Goal: Task Accomplishment & Management: Manage account settings

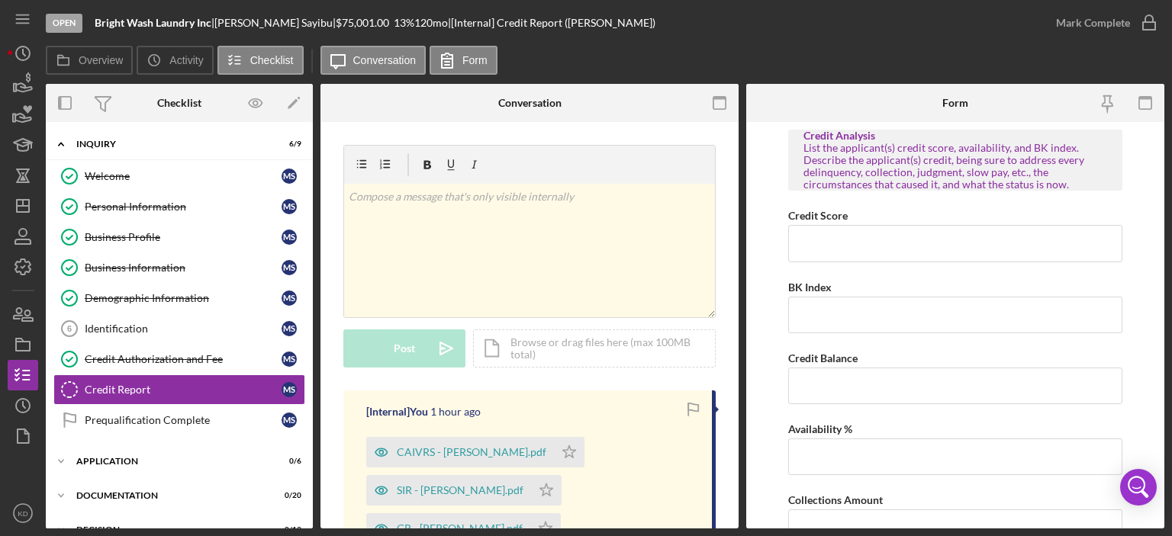
scroll to position [200, 0]
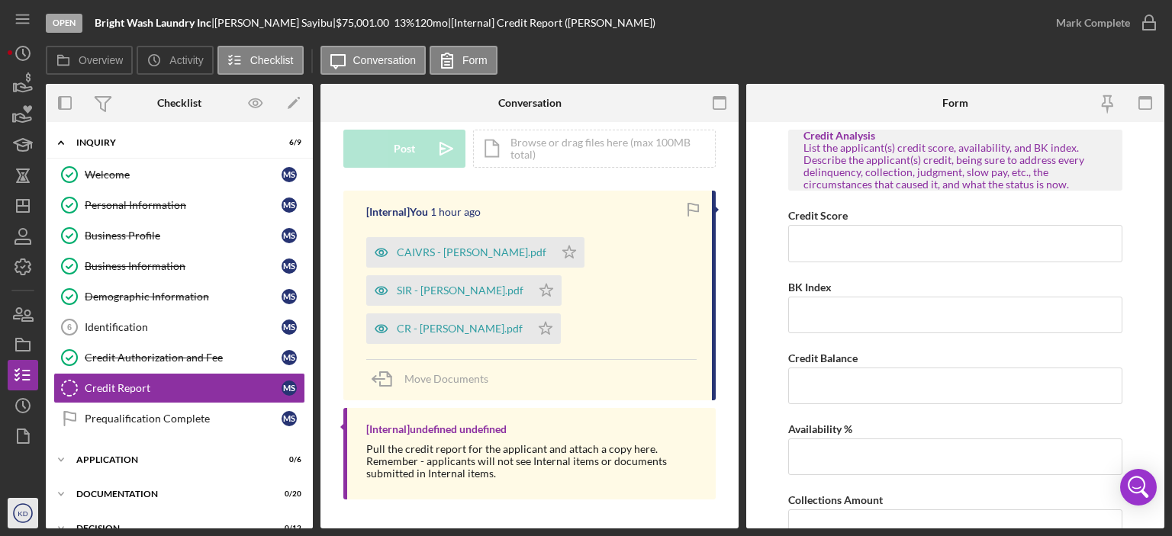
click at [24, 510] on text "KD" at bounding box center [23, 514] width 10 height 8
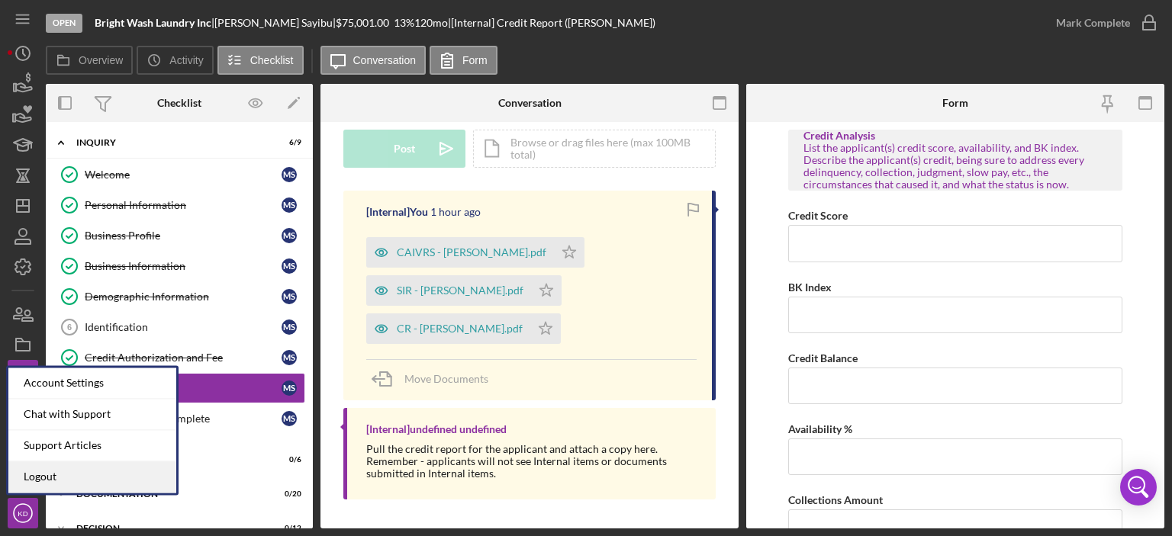
click at [44, 480] on link "Logout" at bounding box center [92, 476] width 168 height 31
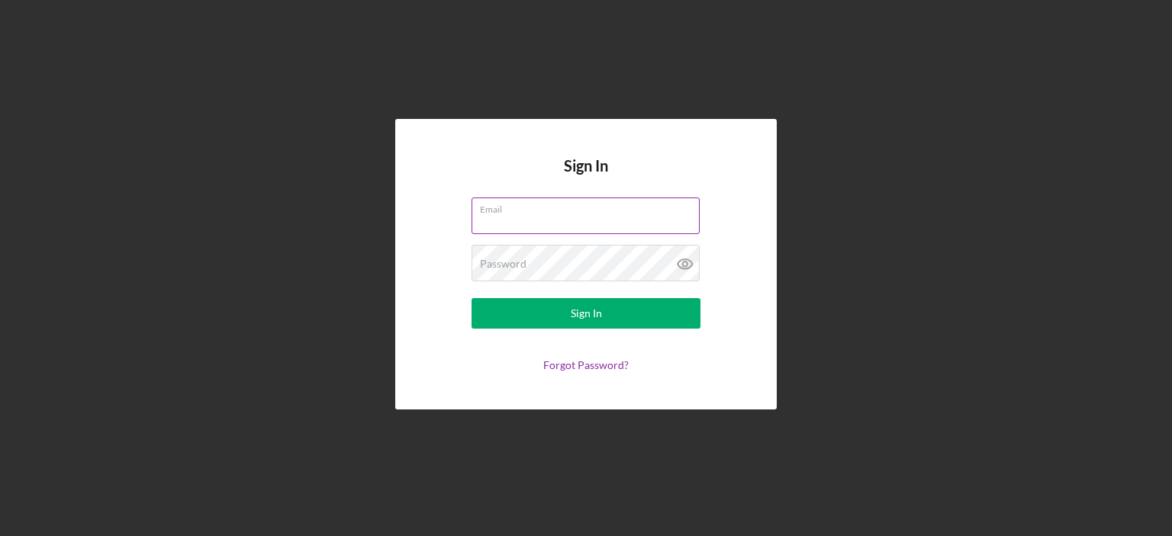
click at [583, 214] on div "Email" at bounding box center [585, 217] width 229 height 38
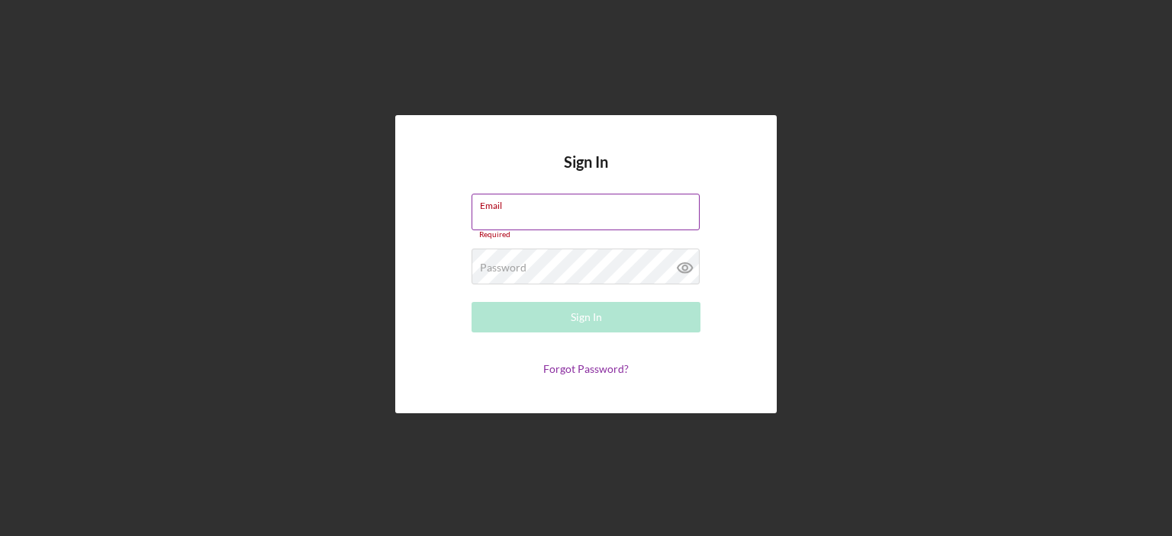
click at [583, 214] on input "Email" at bounding box center [585, 212] width 228 height 37
type input "[EMAIL_ADDRESS][DOMAIN_NAME]"
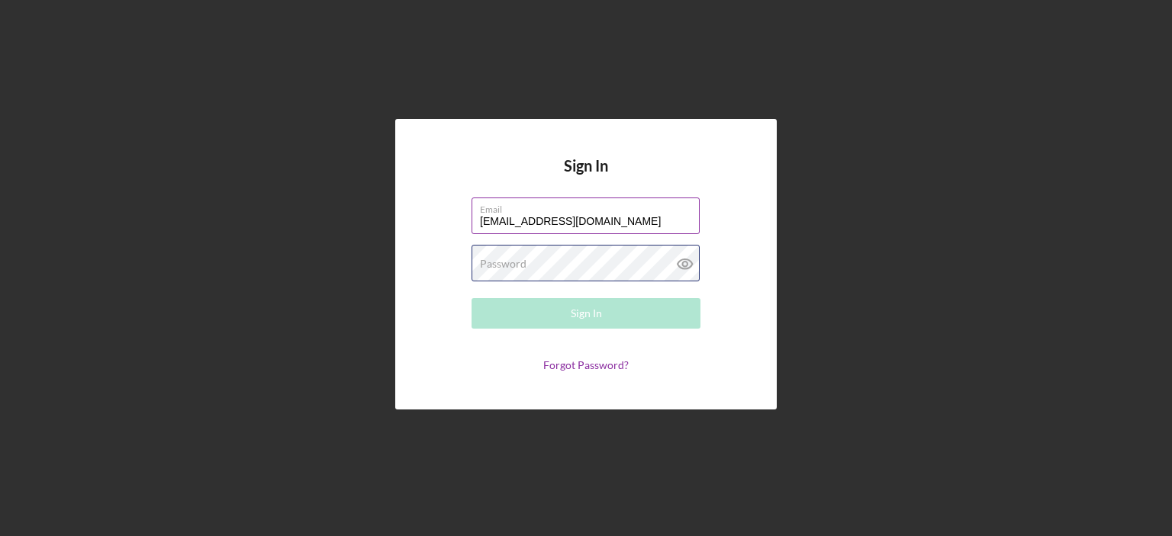
click at [598, 255] on div "Password Required" at bounding box center [585, 264] width 229 height 38
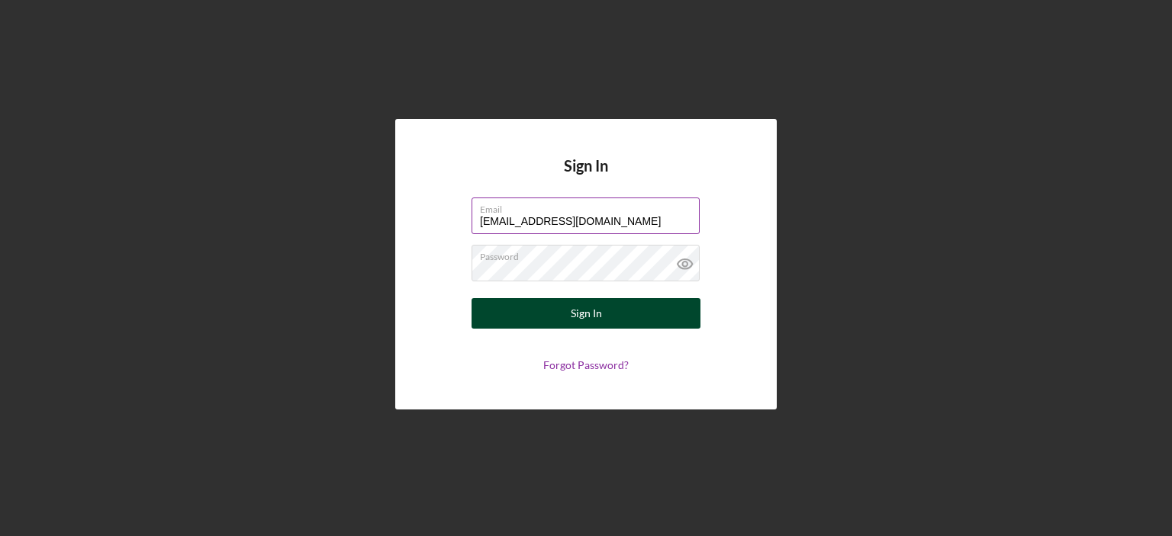
click at [600, 310] on div "Sign In" at bounding box center [586, 313] width 31 height 31
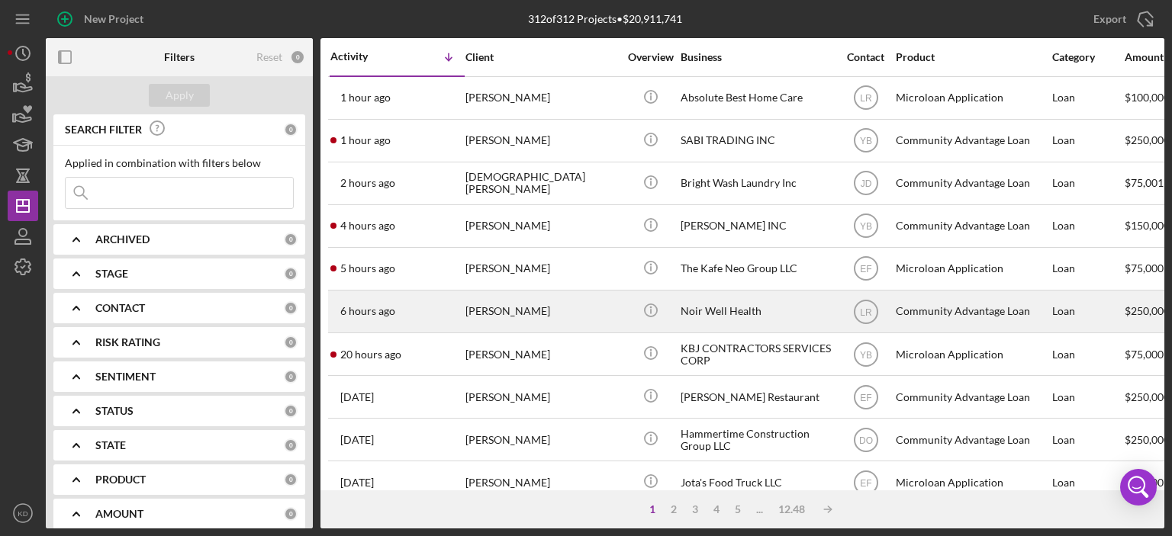
click at [525, 311] on div "[PERSON_NAME]" at bounding box center [541, 311] width 153 height 40
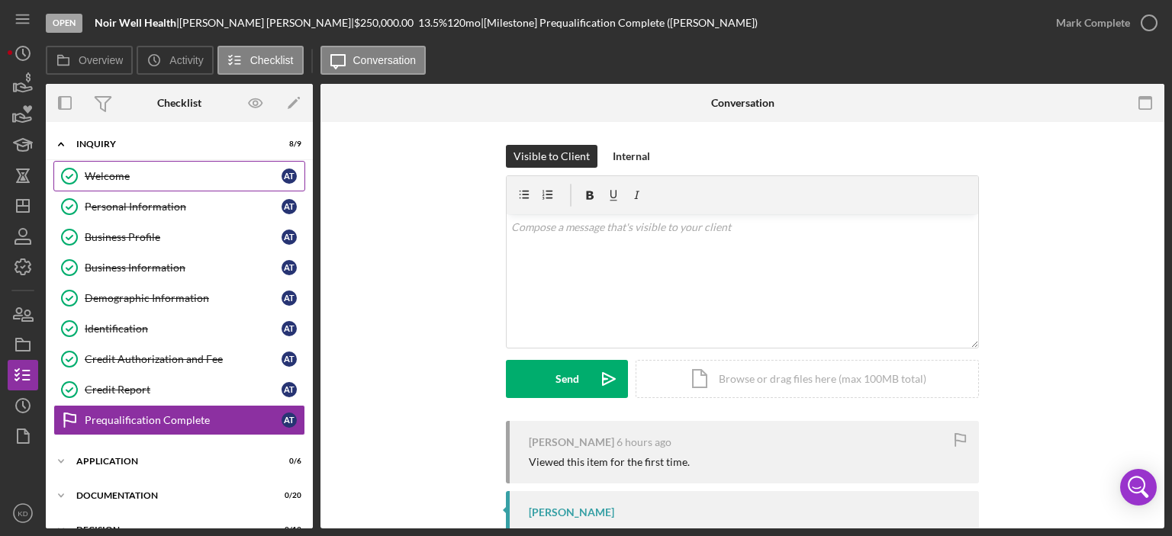
click at [104, 172] on div "Welcome" at bounding box center [183, 176] width 197 height 12
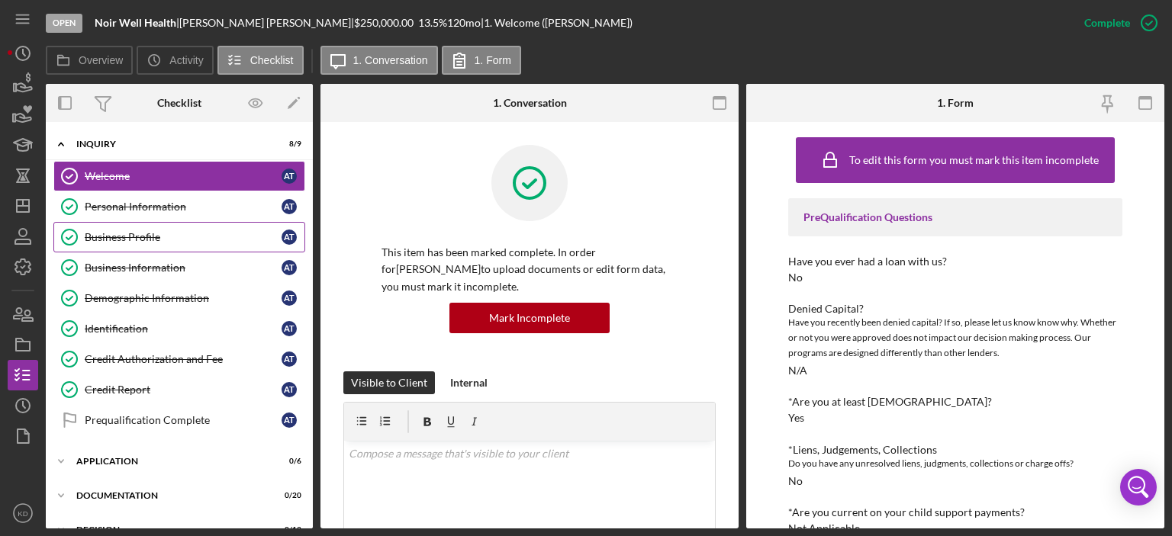
click at [130, 237] on div "Business Profile" at bounding box center [183, 237] width 197 height 12
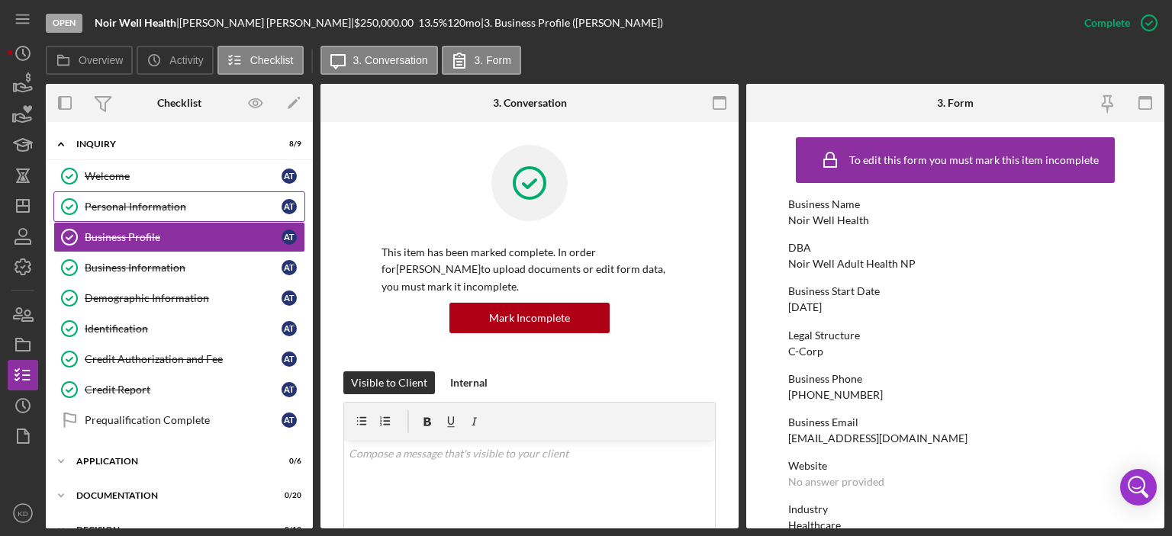
click at [139, 205] on div "Personal Information" at bounding box center [183, 207] width 197 height 12
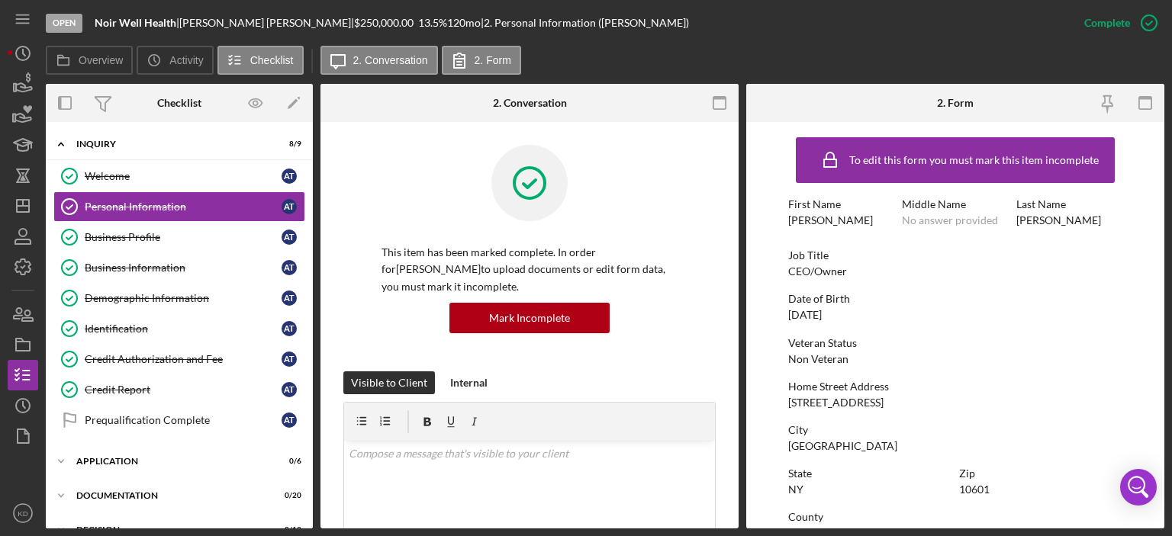
scroll to position [305, 0]
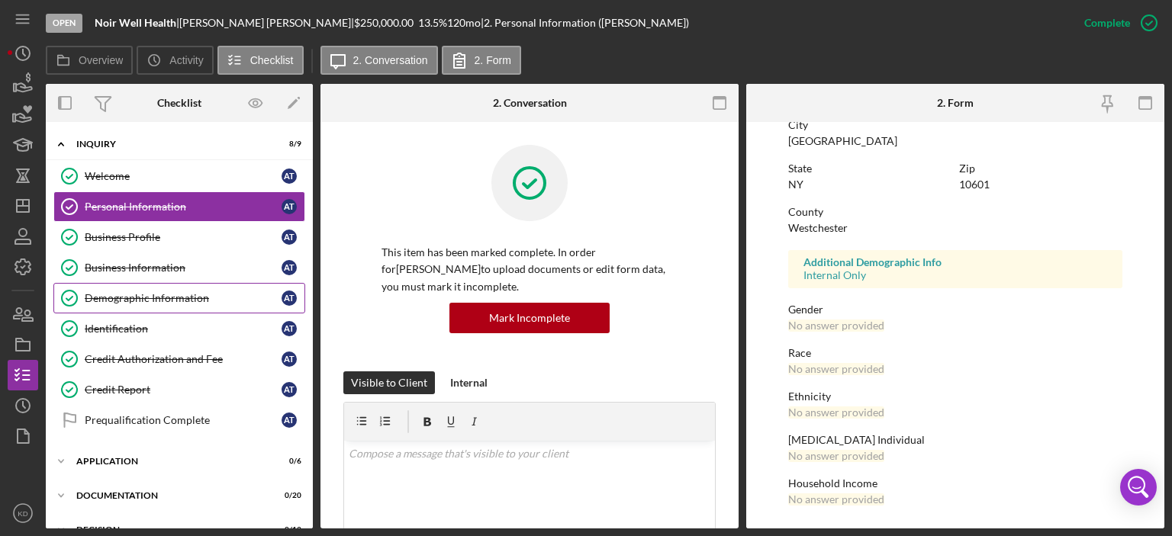
click at [195, 293] on div "Demographic Information" at bounding box center [183, 298] width 197 height 12
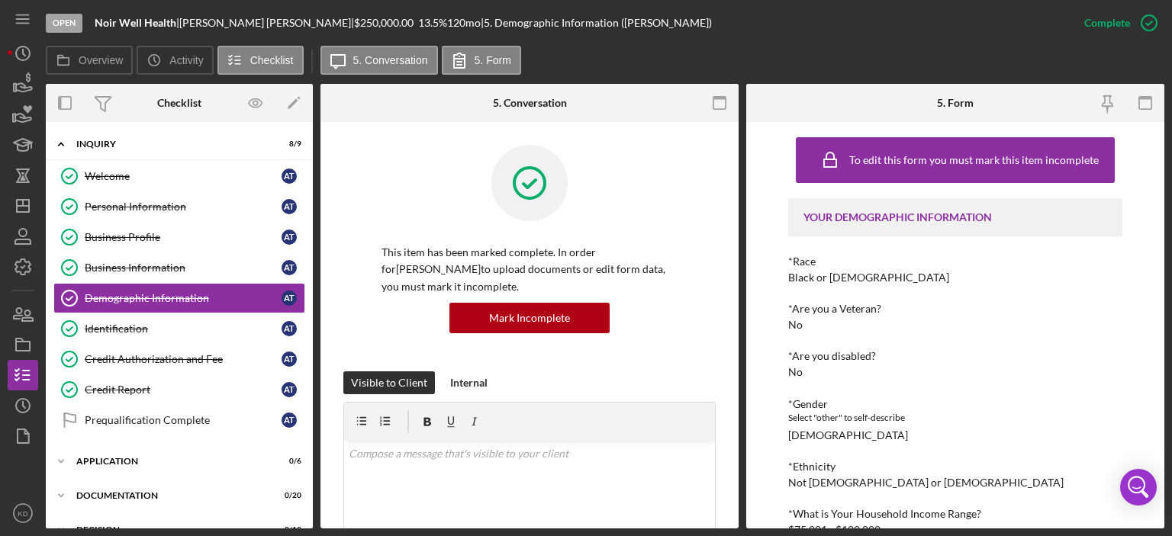
click at [1157, 448] on div "To edit this form you must mark this item incomplete YOUR DEMOGRAPHIC INFORMATI…" at bounding box center [955, 325] width 418 height 407
click at [1156, 448] on div "To edit this form you must mark this item incomplete YOUR DEMOGRAPHIC INFORMATI…" at bounding box center [955, 325] width 418 height 407
click at [1171, 416] on div "Open Noir Well Health | Annita Taylor | $250,000.00 13.5 % 120 mo | 5. Demograp…" at bounding box center [586, 268] width 1172 height 536
click at [1165, 409] on div "Open Noir Well Health | Annita Taylor | $250,000.00 13.5 % 120 mo | 5. Demograp…" at bounding box center [586, 268] width 1172 height 536
click at [1156, 395] on div "To edit this form you must mark this item incomplete YOUR DEMOGRAPHIC INFORMATI…" at bounding box center [955, 325] width 418 height 407
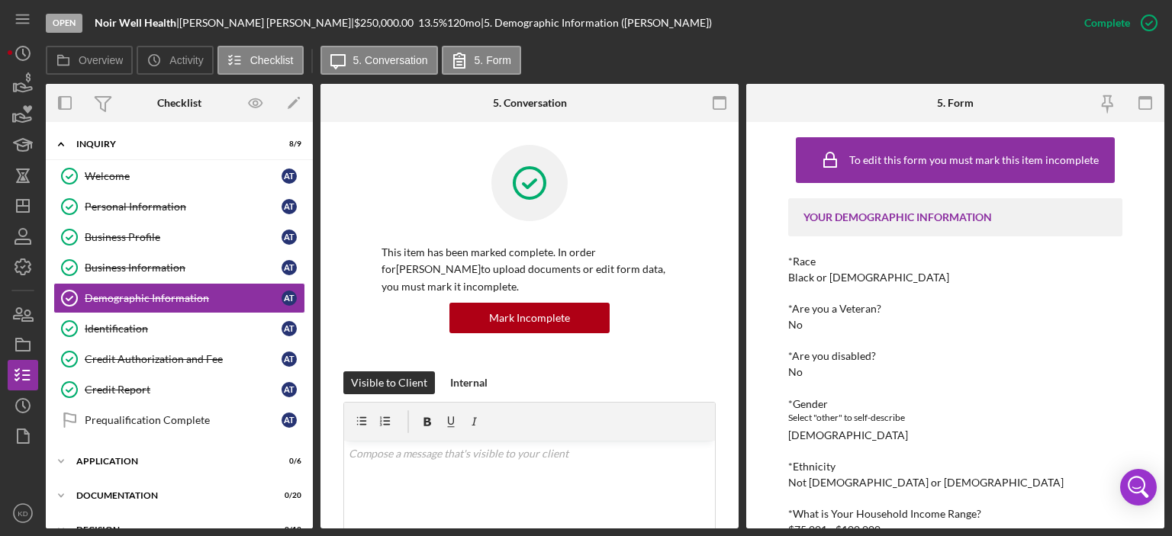
click at [1156, 394] on div "To edit this form you must mark this item incomplete YOUR DEMOGRAPHIC INFORMATI…" at bounding box center [955, 325] width 418 height 407
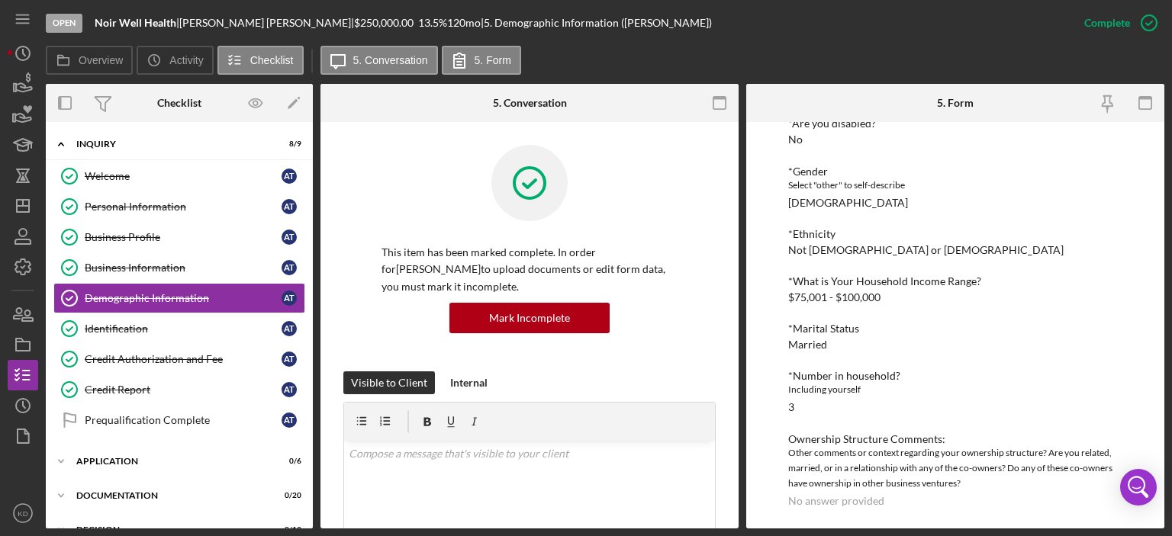
scroll to position [233, 0]
click at [128, 204] on div "Personal Information" at bounding box center [183, 207] width 197 height 12
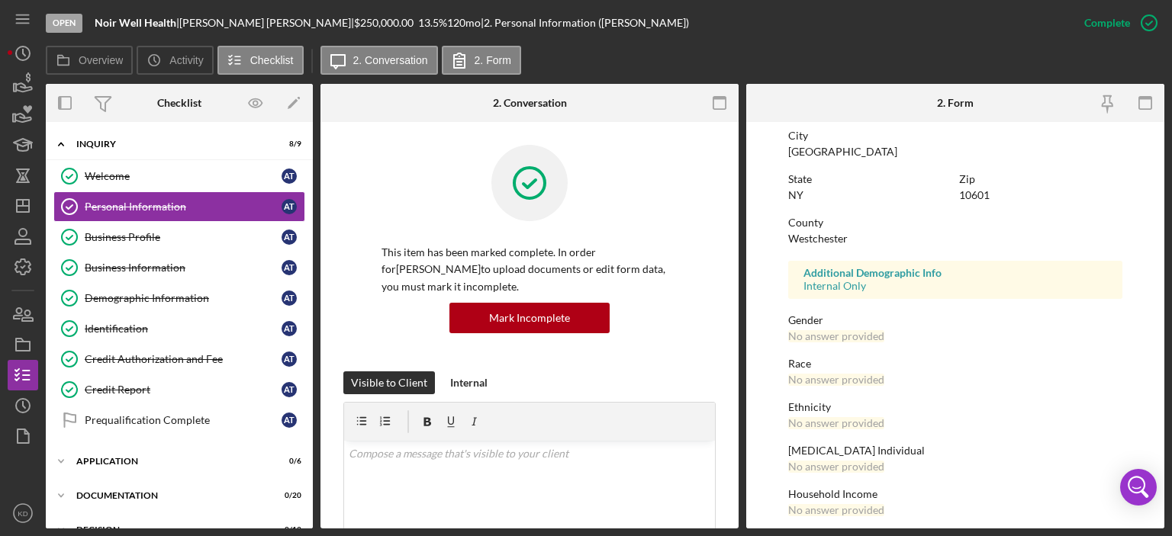
scroll to position [305, 0]
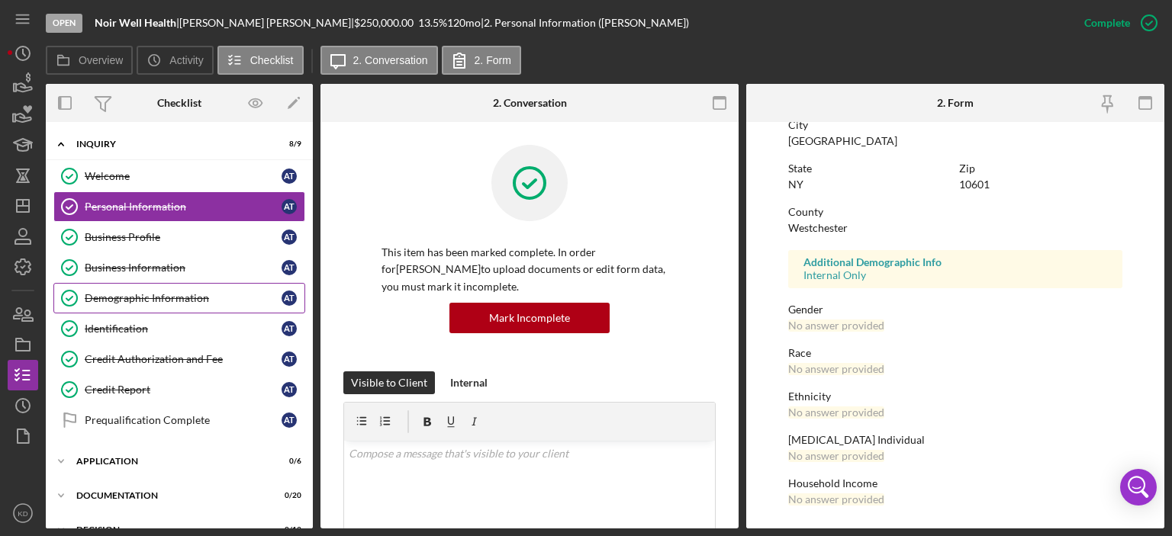
click at [162, 292] on div "Demographic Information" at bounding box center [183, 298] width 197 height 12
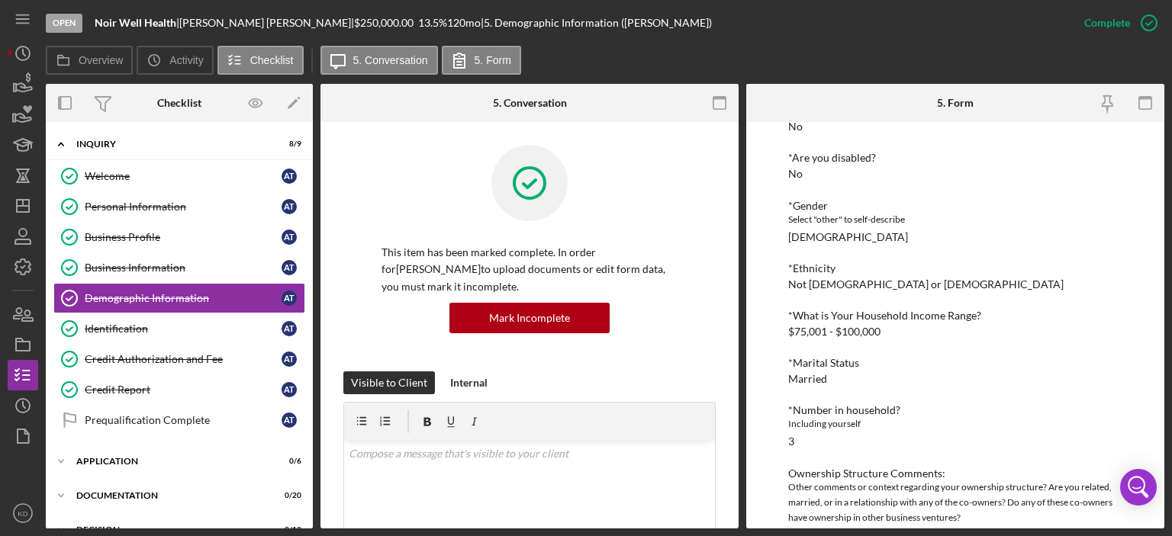
scroll to position [233, 0]
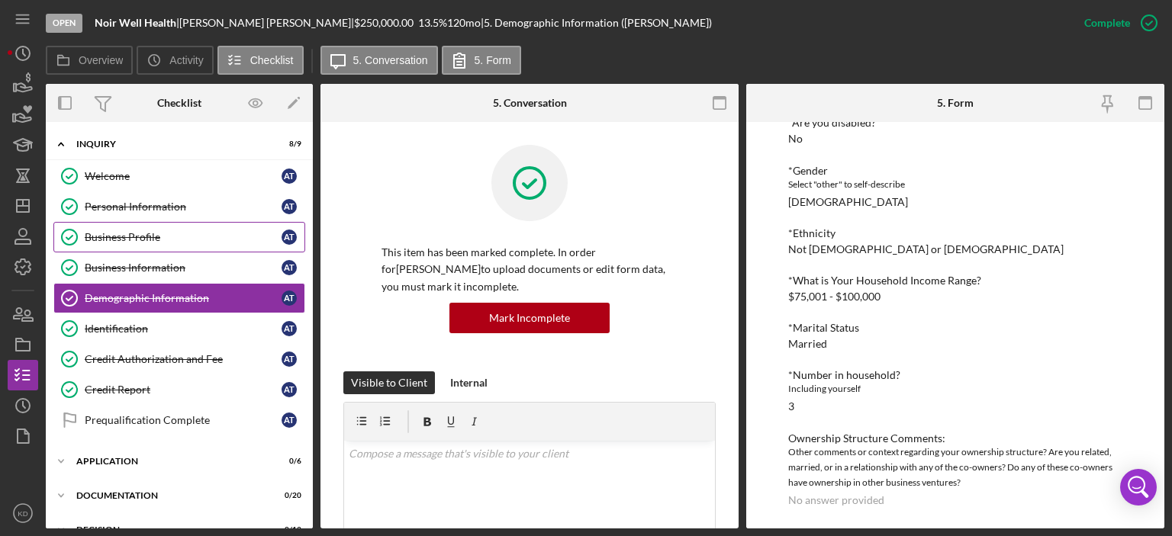
click at [130, 234] on div "Business Profile" at bounding box center [183, 237] width 197 height 12
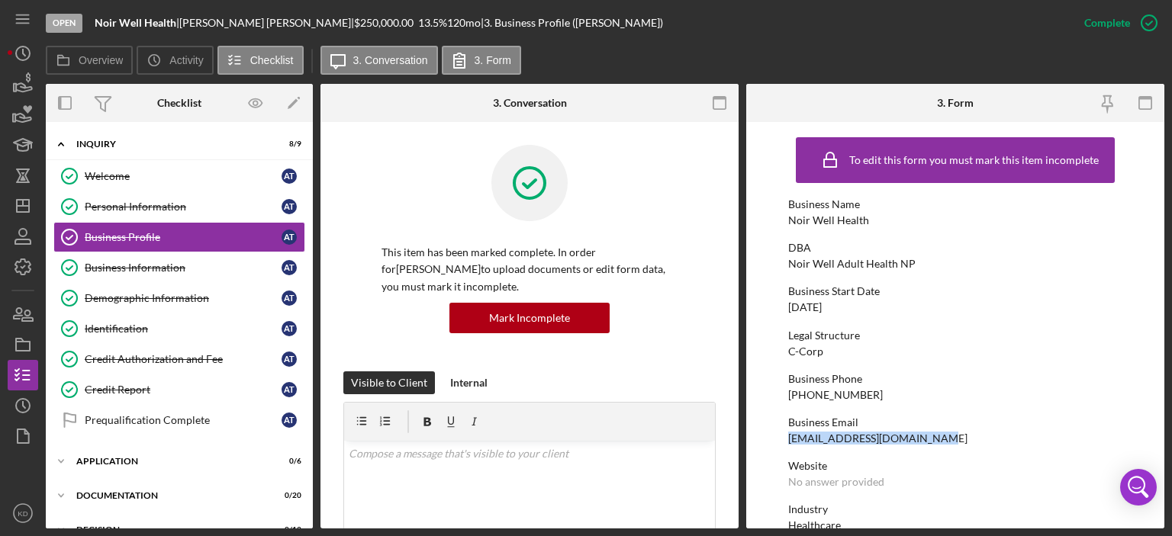
drag, startPoint x: 931, startPoint y: 435, endPoint x: 787, endPoint y: 434, distance: 144.2
click at [788, 434] on div "Business Email Ataylor@noirwellhealth.com" at bounding box center [955, 430] width 334 height 28
copy div "Ataylor@noirwellhealth.com"
click at [19, 198] on icon "Icon/Dashboard" at bounding box center [23, 206] width 38 height 38
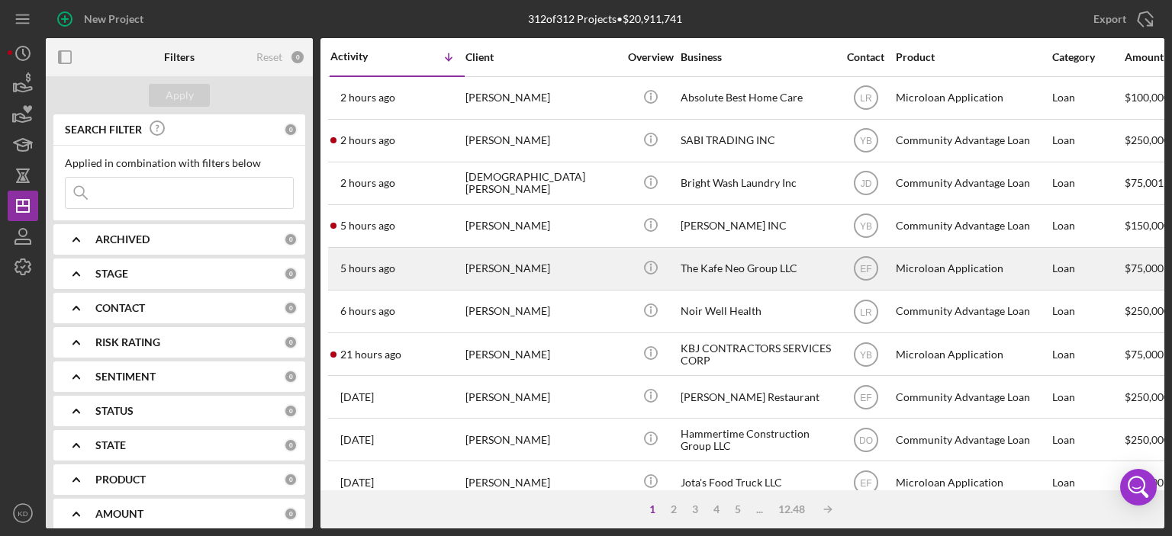
click at [540, 269] on div "[PERSON_NAME]" at bounding box center [541, 269] width 153 height 40
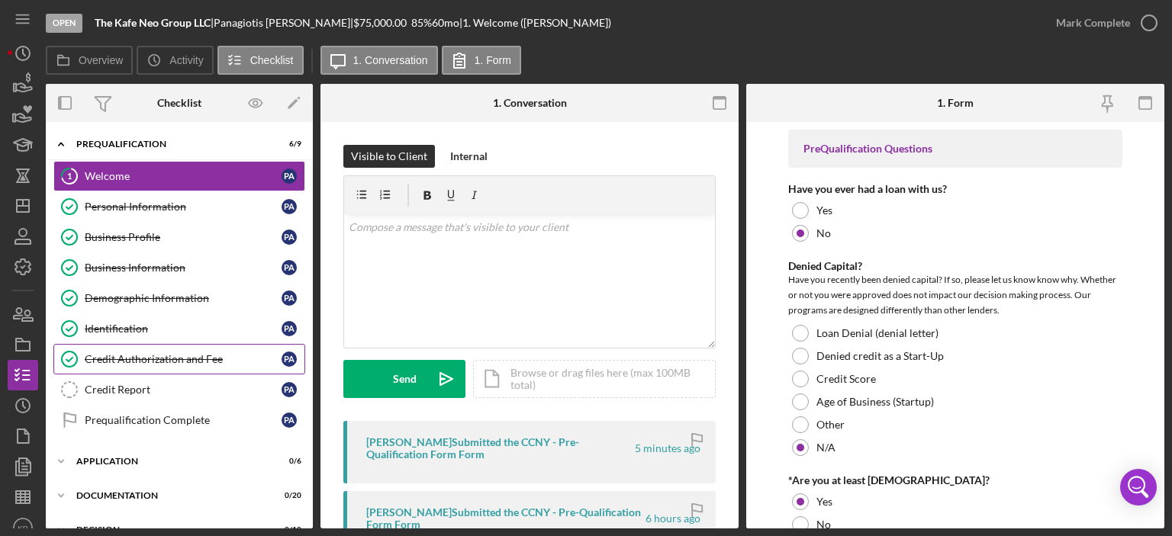
click at [125, 353] on div "Credit Authorization and Fee" at bounding box center [183, 359] width 197 height 12
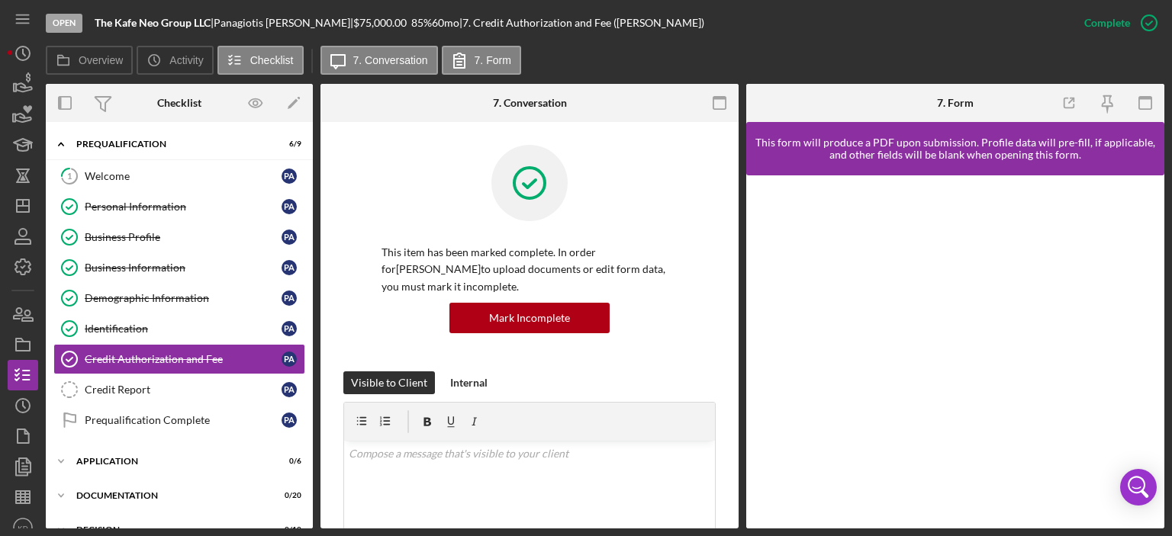
scroll to position [356, 0]
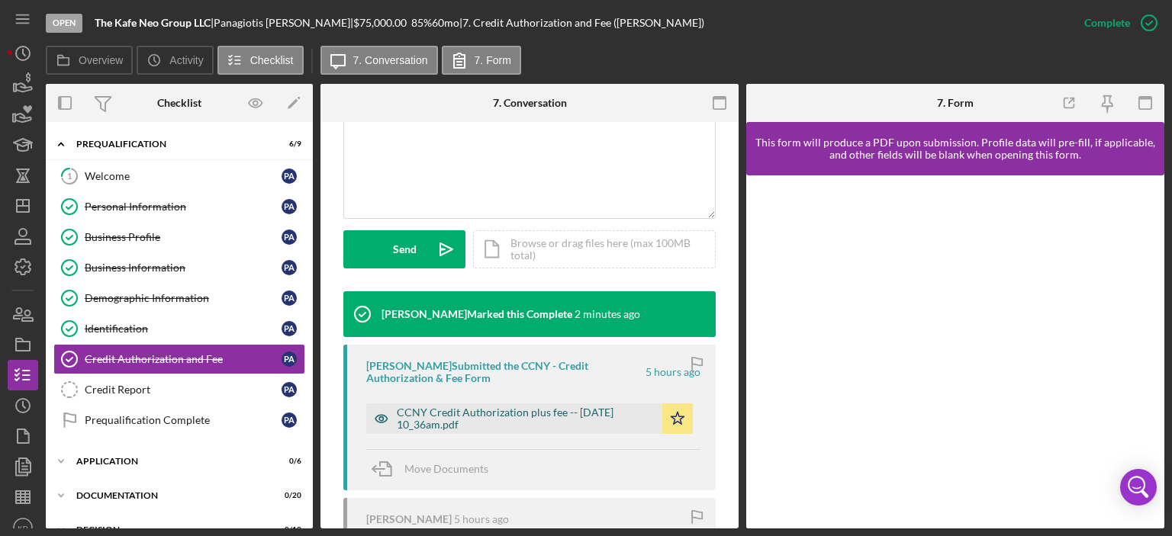
click at [565, 419] on div "CCNY Credit Authorization plus fee -- 2025-08-20 10_36am.pdf" at bounding box center [526, 419] width 258 height 24
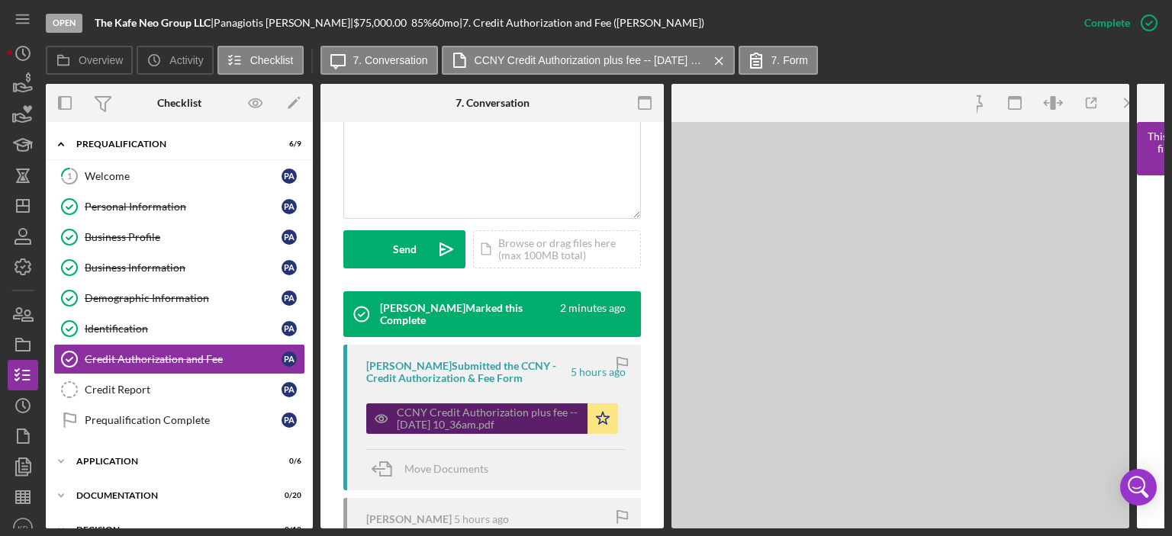
scroll to position [373, 0]
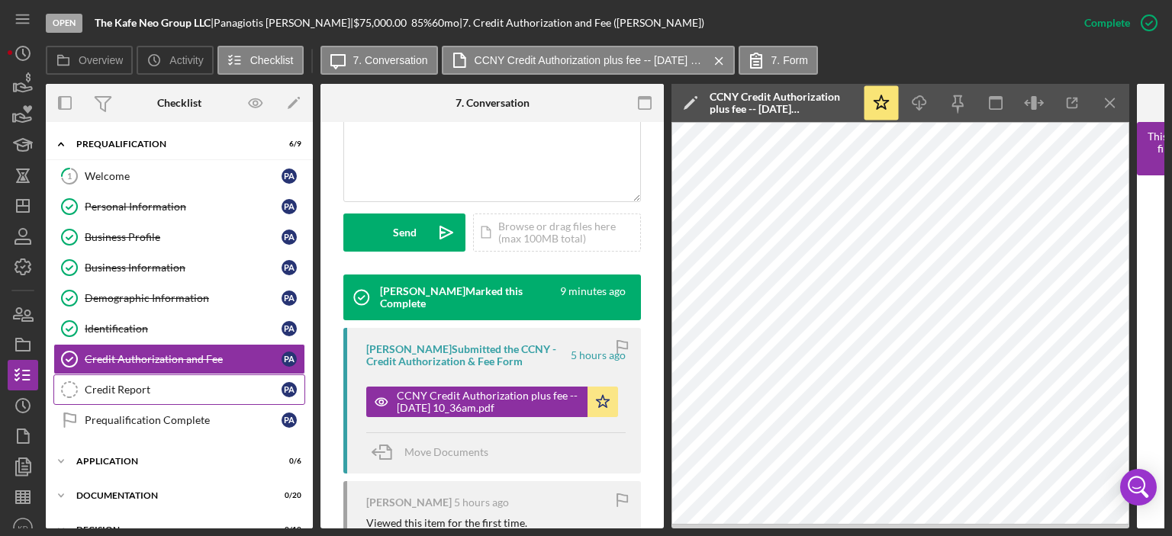
click at [107, 391] on div "Credit Report" at bounding box center [183, 390] width 197 height 12
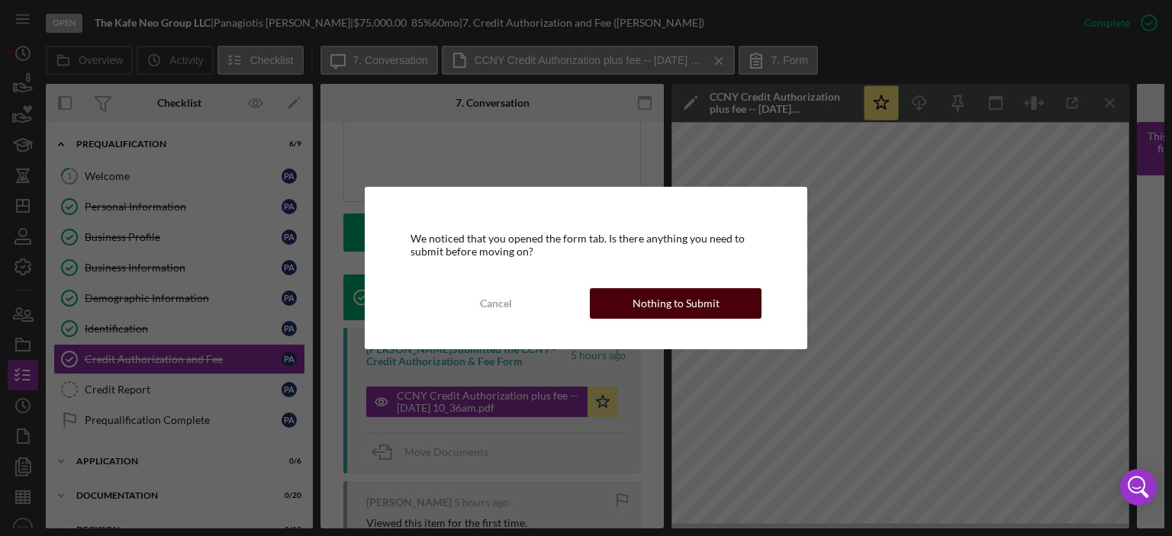
click at [639, 297] on div "Nothing to Submit" at bounding box center [675, 303] width 87 height 31
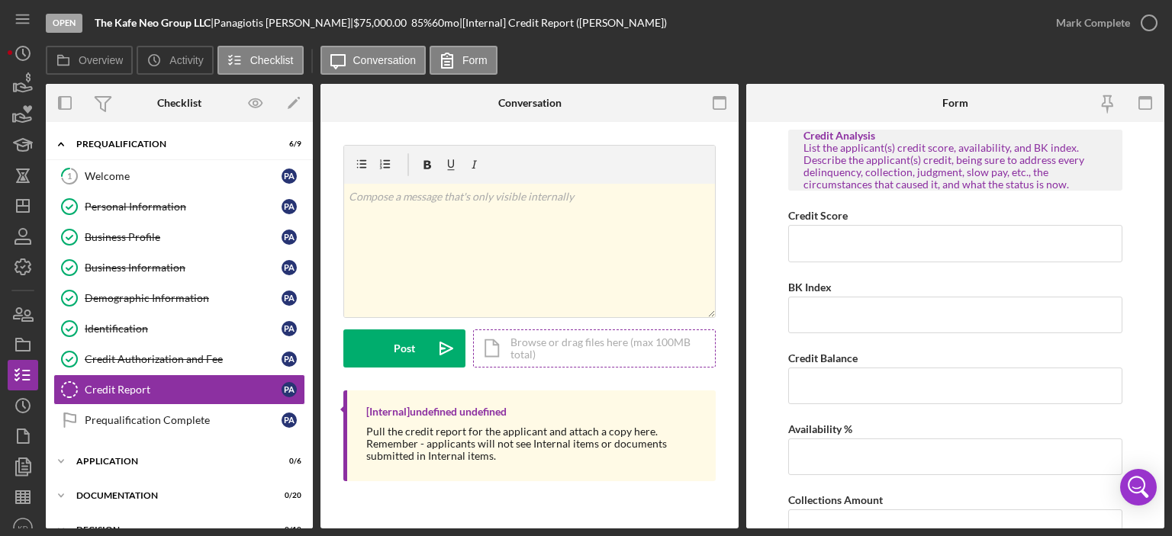
click at [617, 348] on div "Icon/Document Browse or drag files here (max 100MB total) Tap to choose files o…" at bounding box center [594, 349] width 243 height 38
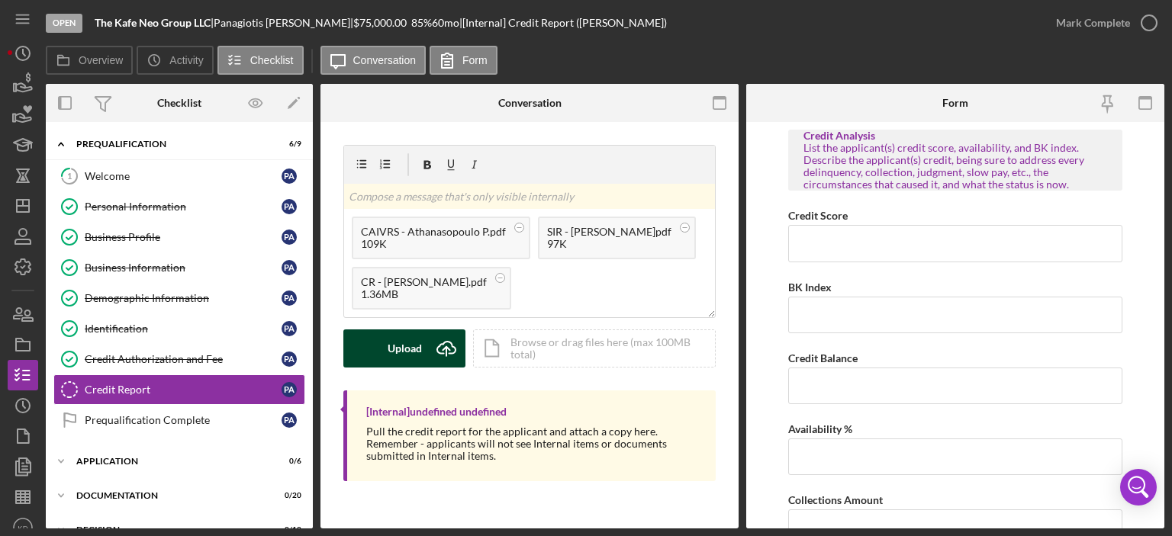
click at [400, 341] on div "Upload" at bounding box center [404, 349] width 34 height 38
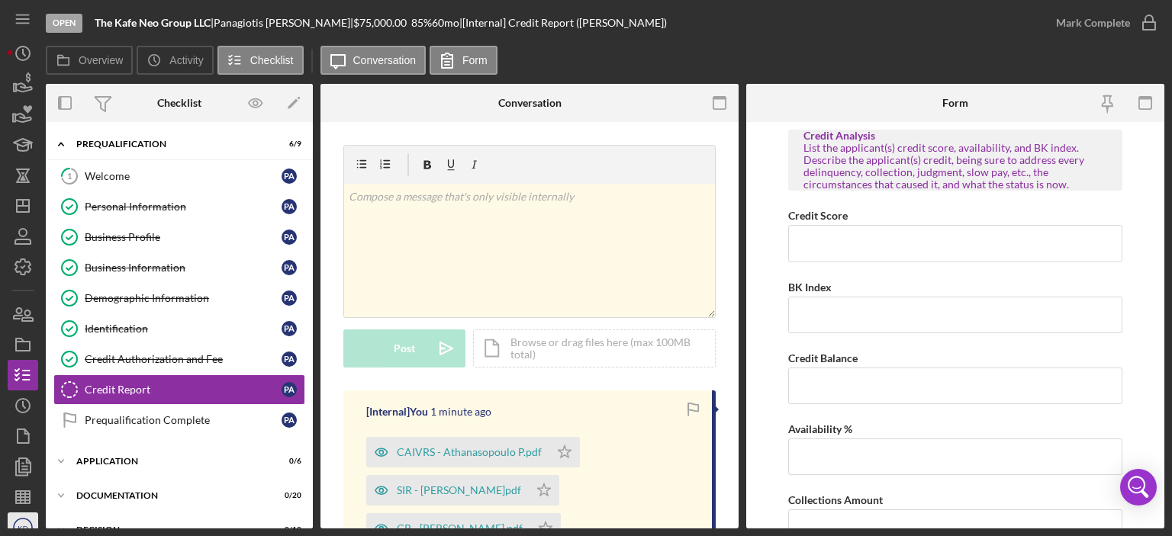
click at [29, 519] on icon "KD" at bounding box center [23, 528] width 31 height 38
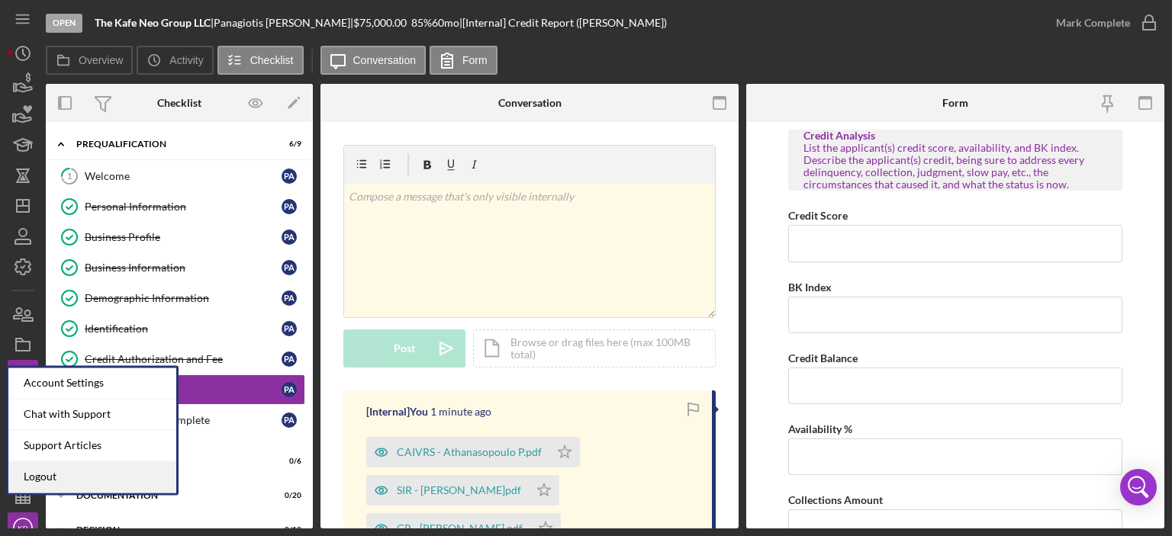
click at [47, 475] on link "Logout" at bounding box center [92, 476] width 168 height 31
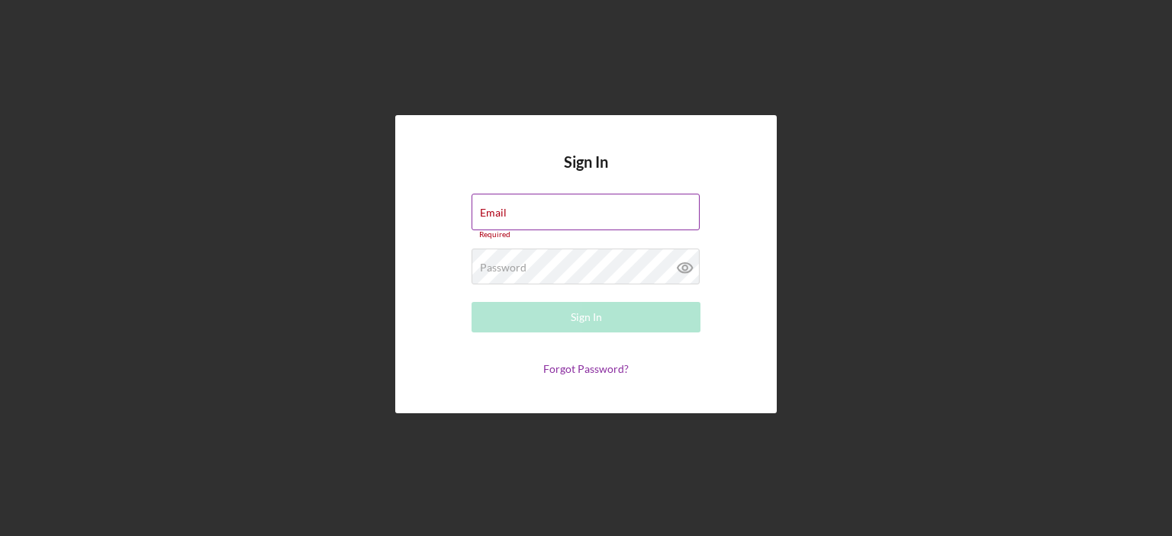
click at [591, 211] on div "Email Required" at bounding box center [585, 217] width 229 height 46
type input "[EMAIL_ADDRESS][DOMAIN_NAME]"
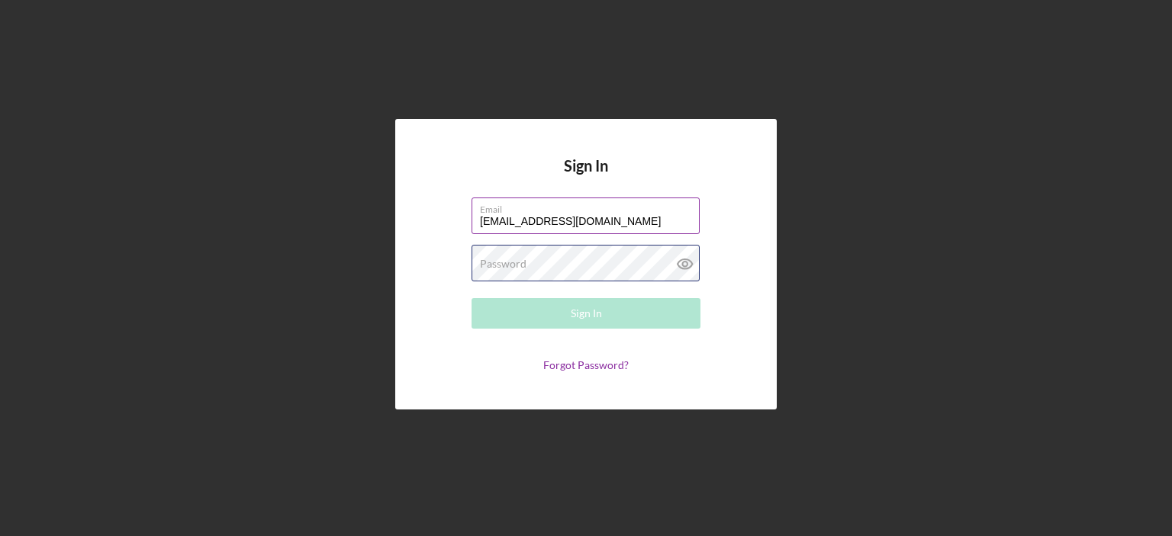
click at [610, 263] on div "Password Required" at bounding box center [585, 264] width 229 height 38
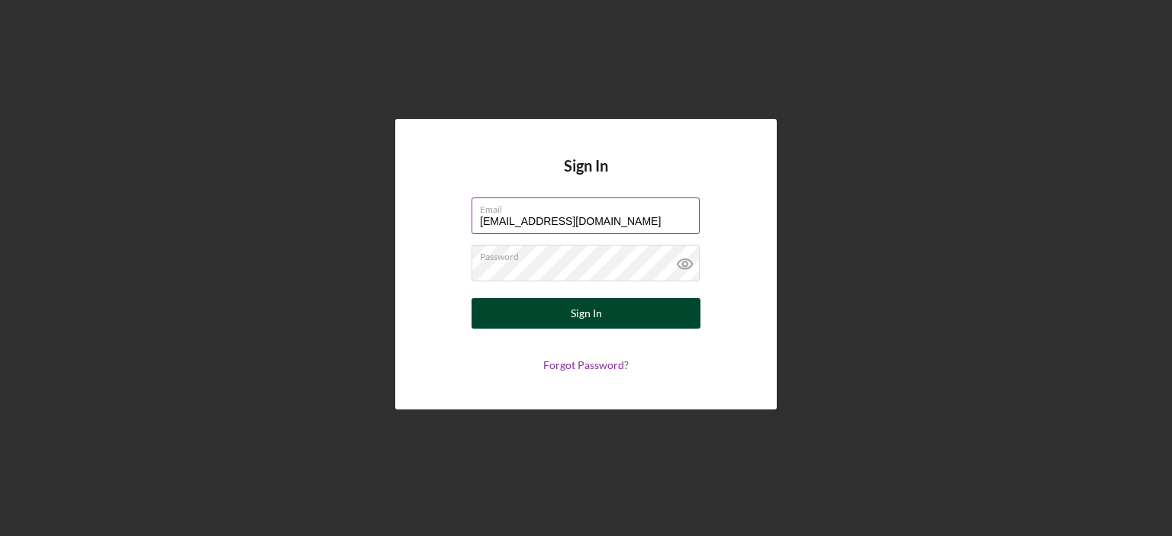
click at [609, 307] on button "Sign In" at bounding box center [585, 313] width 229 height 31
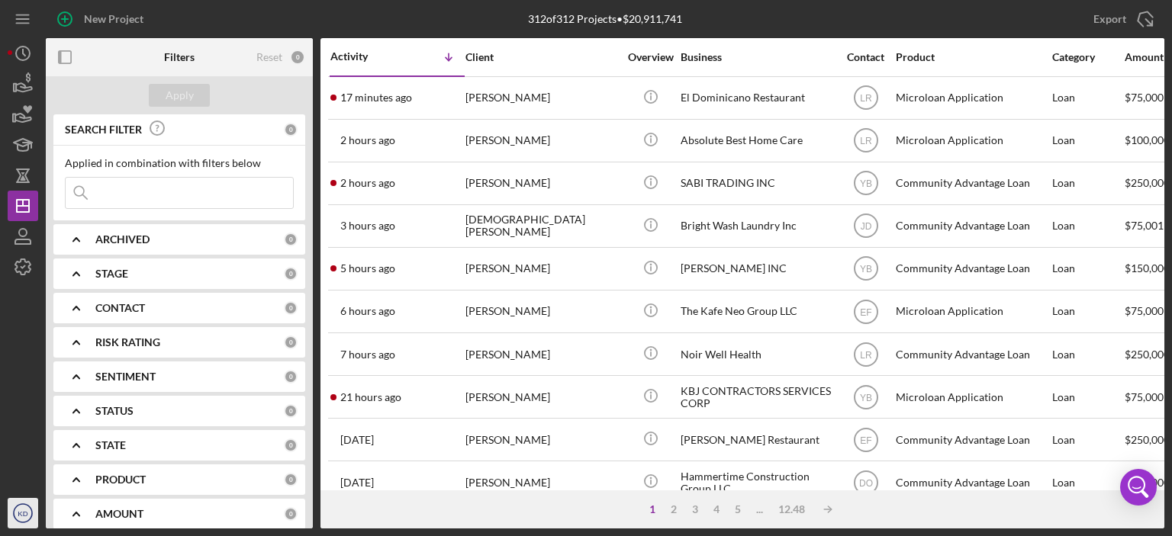
click at [24, 513] on text "KD" at bounding box center [23, 514] width 10 height 8
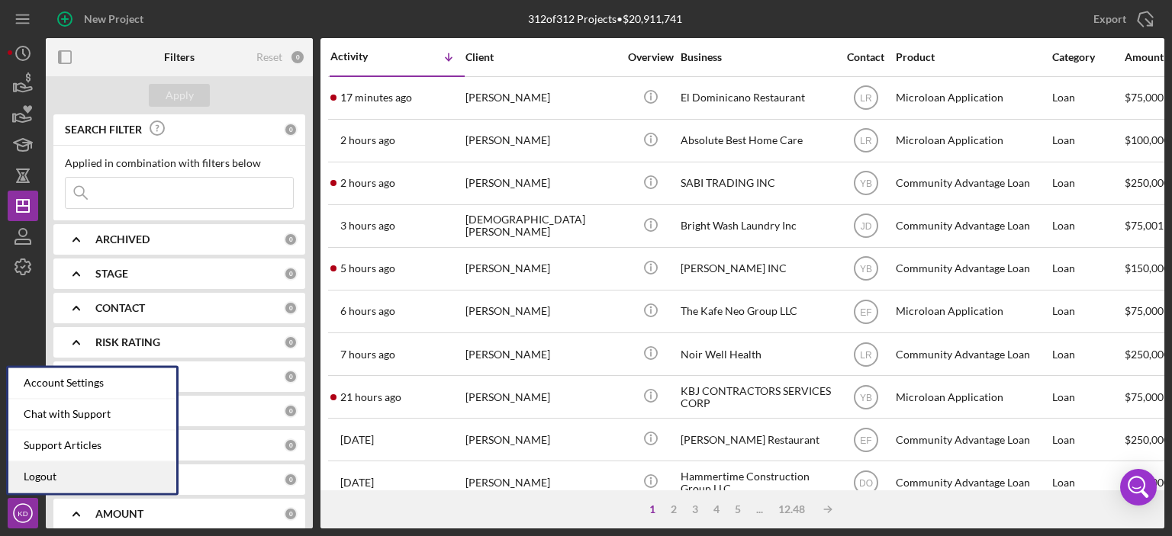
click at [23, 481] on link "Logout" at bounding box center [92, 476] width 168 height 31
